Goal: Task Accomplishment & Management: Manage account settings

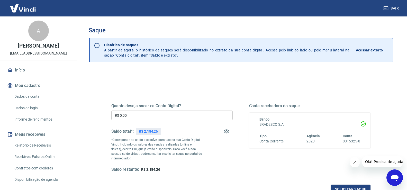
click at [136, 116] on input "R$ 0,00" at bounding box center [171, 115] width 121 height 10
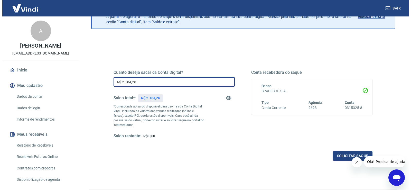
scroll to position [51, 0]
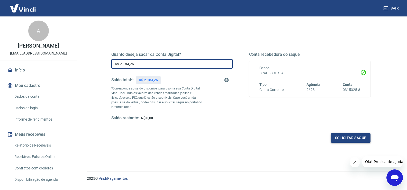
type input "R$ 2.184,26"
click at [339, 135] on button "Solicitar saque" at bounding box center [351, 138] width 40 height 10
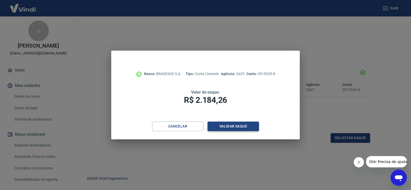
click at [229, 129] on button "Validar saque" at bounding box center [233, 127] width 51 height 10
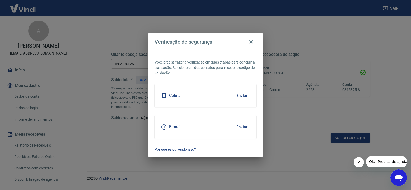
click at [242, 127] on button "Enviar" at bounding box center [242, 127] width 17 height 11
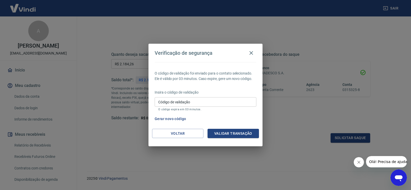
click at [211, 107] on div "Código de validação Código de validação O código expira em 03 minutos." at bounding box center [206, 104] width 102 height 14
click at [208, 103] on input "Código de validação" at bounding box center [206, 102] width 102 height 10
drag, startPoint x: 188, startPoint y: 103, endPoint x: 151, endPoint y: 99, distance: 37.3
click at [151, 99] on div "O código de validação foi enviado para o contato selecionado. Ele é válido por …" at bounding box center [206, 95] width 114 height 67
drag, startPoint x: 185, startPoint y: 104, endPoint x: 167, endPoint y: 101, distance: 18.1
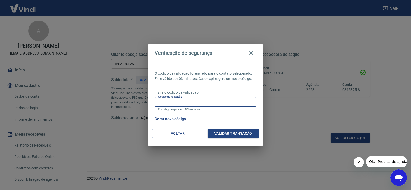
click at [167, 101] on input "Código de validação" at bounding box center [206, 102] width 102 height 10
click at [173, 101] on input "Código de validação" at bounding box center [206, 102] width 102 height 10
click at [180, 100] on input "Código de validação" at bounding box center [206, 102] width 102 height 10
click at [179, 101] on input "Código de validação" at bounding box center [206, 102] width 102 height 10
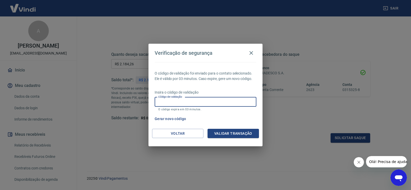
click at [179, 101] on input "Código de validação" at bounding box center [206, 102] width 102 height 10
click at [179, 100] on input "Código de validação" at bounding box center [206, 102] width 102 height 10
click at [175, 105] on input "Código de validação" at bounding box center [206, 102] width 102 height 10
click at [170, 101] on input "Código de validação" at bounding box center [206, 102] width 102 height 10
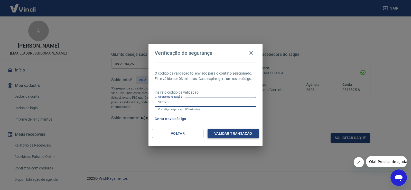
type input "203230"
click at [242, 131] on button "Validar transação" at bounding box center [233, 134] width 51 height 10
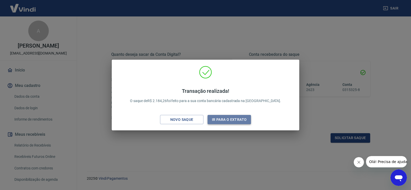
click at [228, 123] on button "Ir para o extrato" at bounding box center [229, 120] width 43 height 10
